Goal: Task Accomplishment & Management: Manage account settings

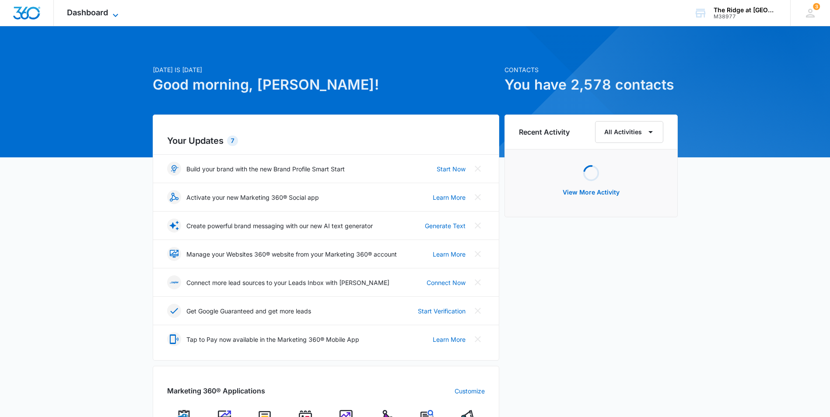
click at [93, 16] on span "Dashboard" at bounding box center [87, 12] width 41 height 9
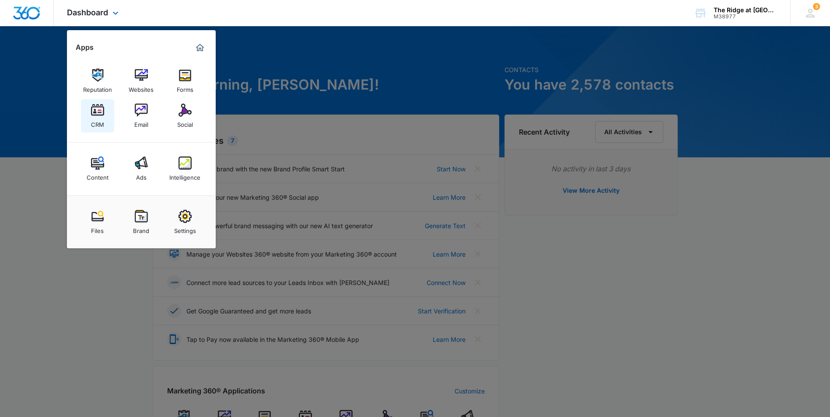
click at [96, 107] on img at bounding box center [97, 110] width 13 height 13
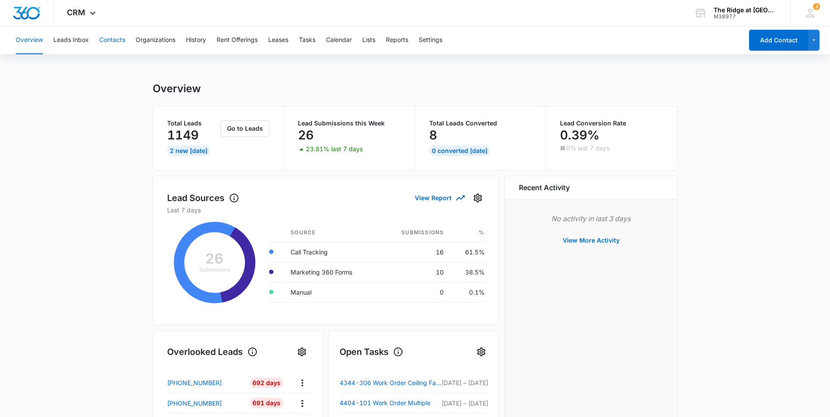
click at [120, 39] on button "Contacts" at bounding box center [112, 40] width 26 height 28
